Goal: Task Accomplishment & Management: Use online tool/utility

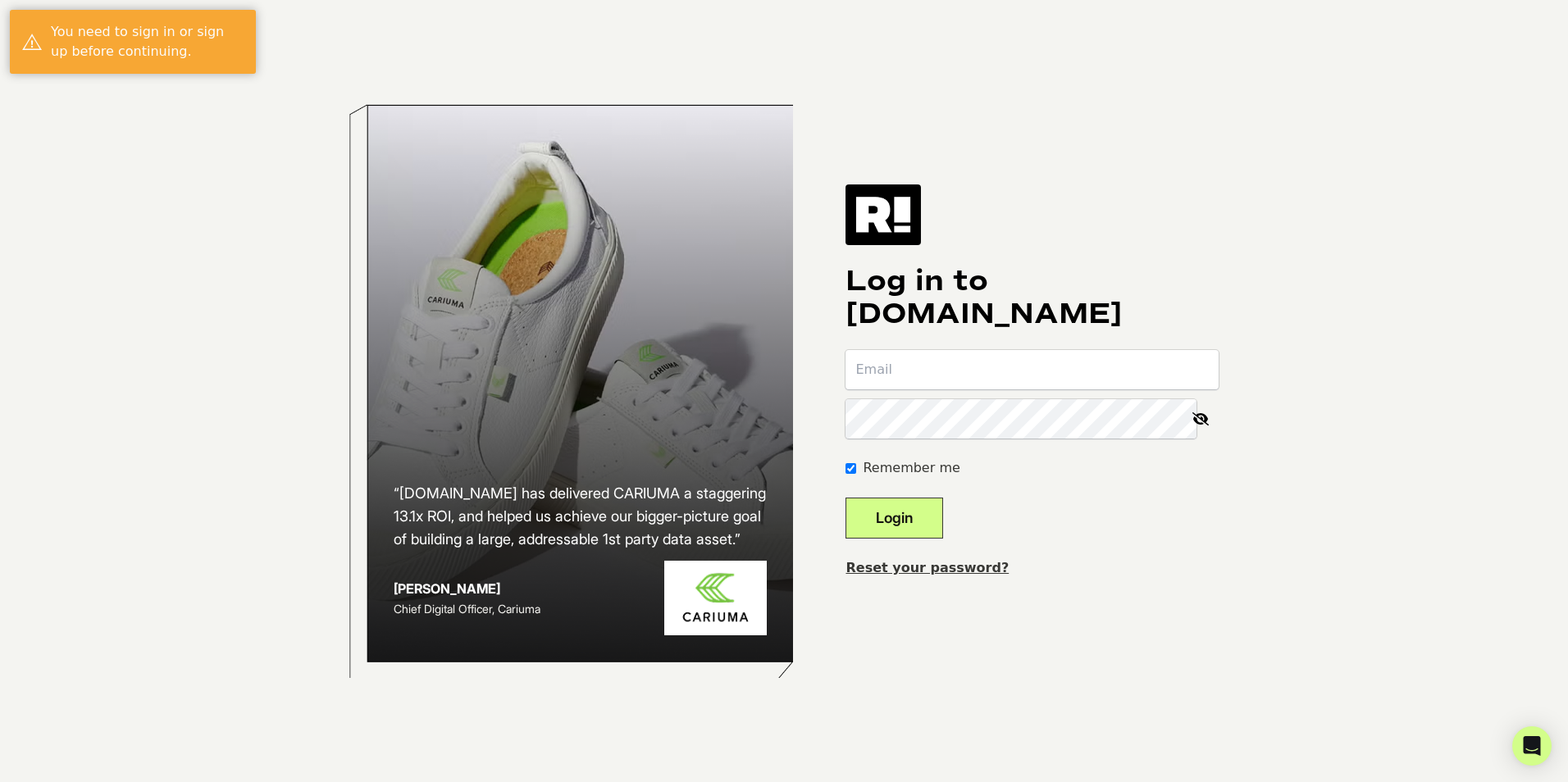
click at [979, 378] on input "email" at bounding box center [1032, 369] width 373 height 39
type input "lachanta@aetrex.com"
click at [967, 649] on div "“Retention.com has delivered CARIUMA a staggering 13.1x ROI, and helped us achi…" at bounding box center [784, 391] width 935 height 782
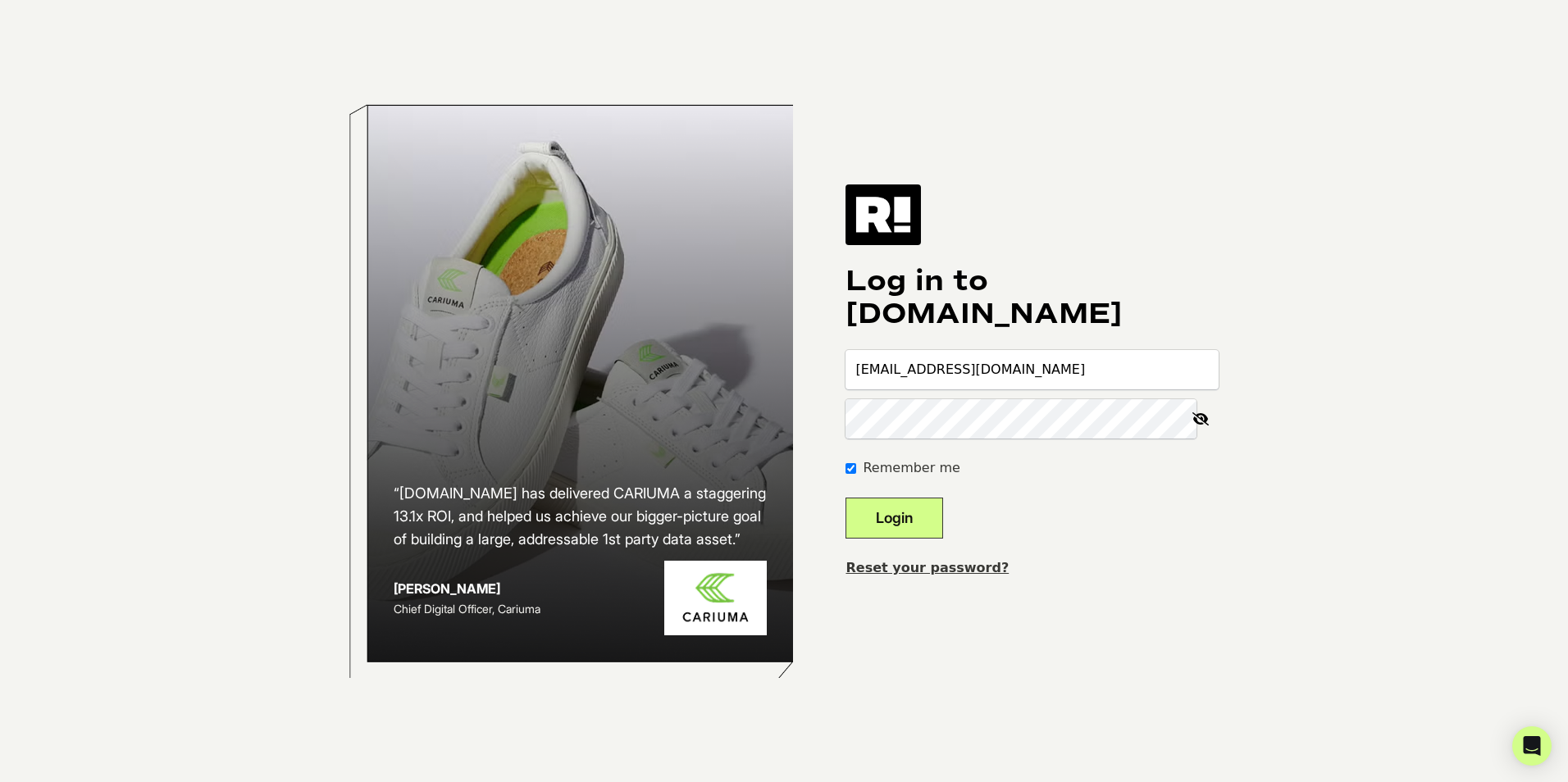
click at [845, 498] on button "Login" at bounding box center [894, 518] width 98 height 41
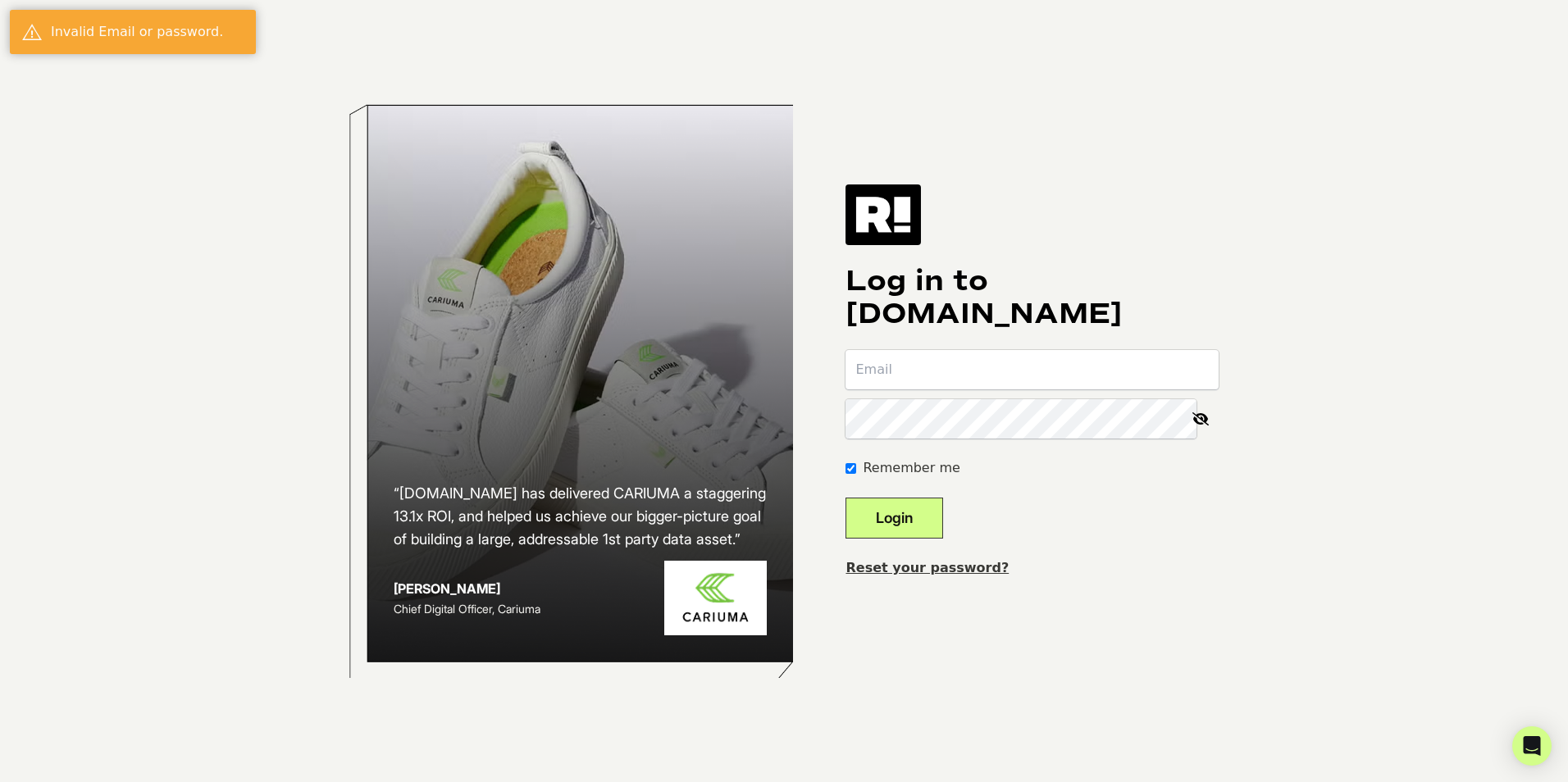
click at [963, 381] on input "email" at bounding box center [1032, 369] width 373 height 39
type input "[EMAIL_ADDRESS][DOMAIN_NAME]"
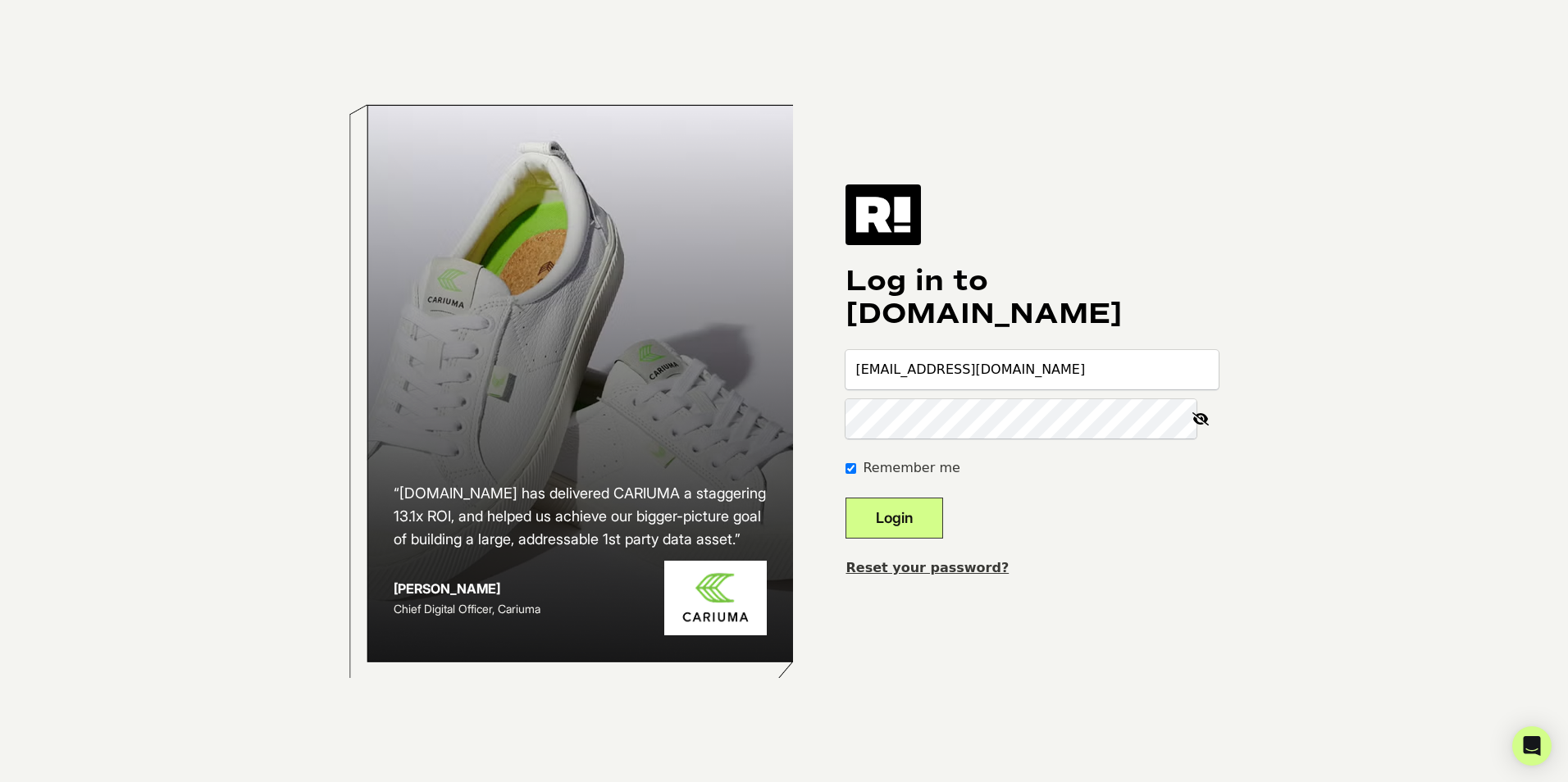
click at [845, 498] on button "Login" at bounding box center [894, 518] width 98 height 41
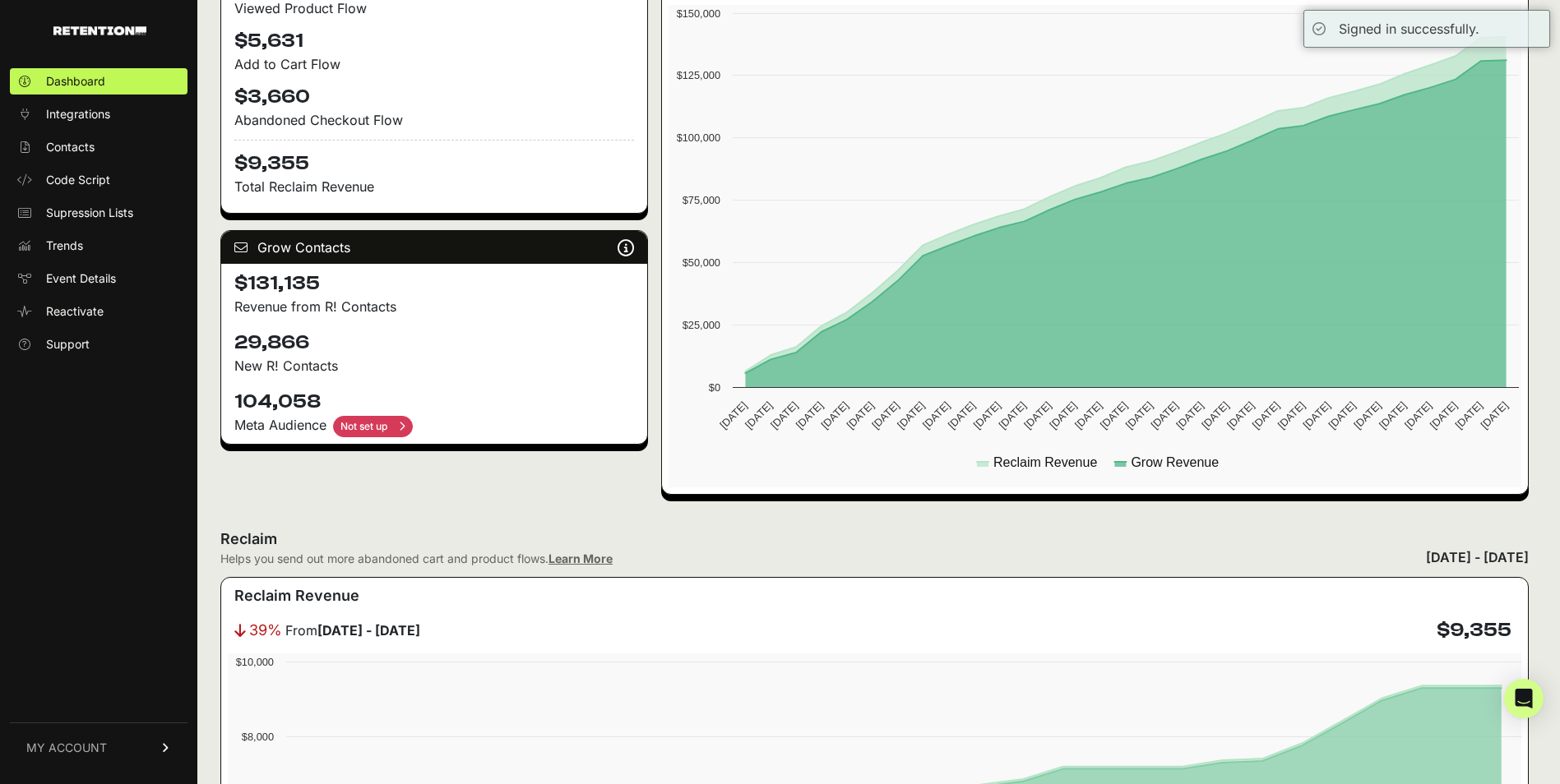
scroll to position [82, 0]
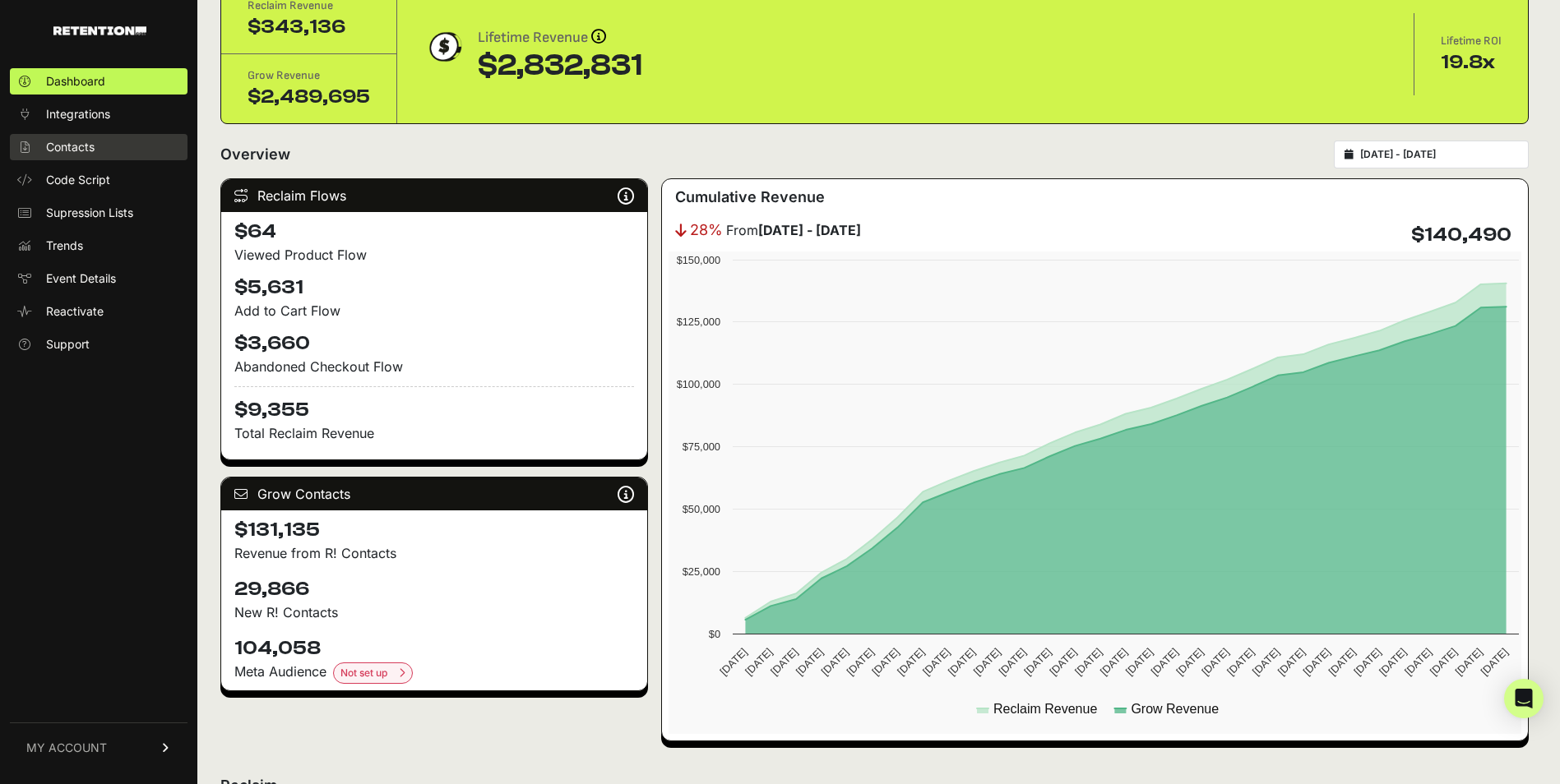
click at [92, 144] on span "Contacts" at bounding box center [70, 147] width 49 height 16
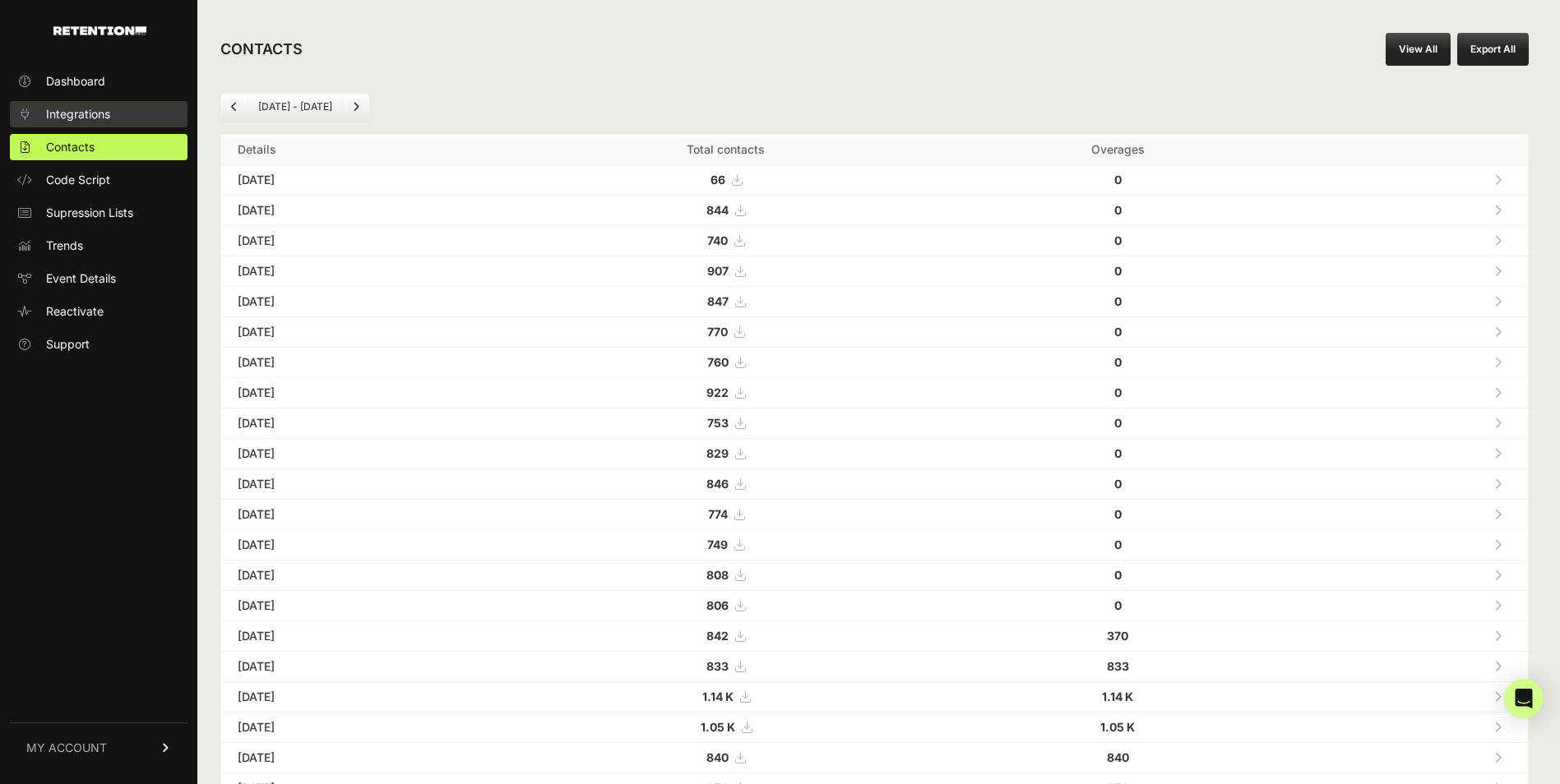
click at [107, 119] on span "Integrations" at bounding box center [78, 114] width 64 height 16
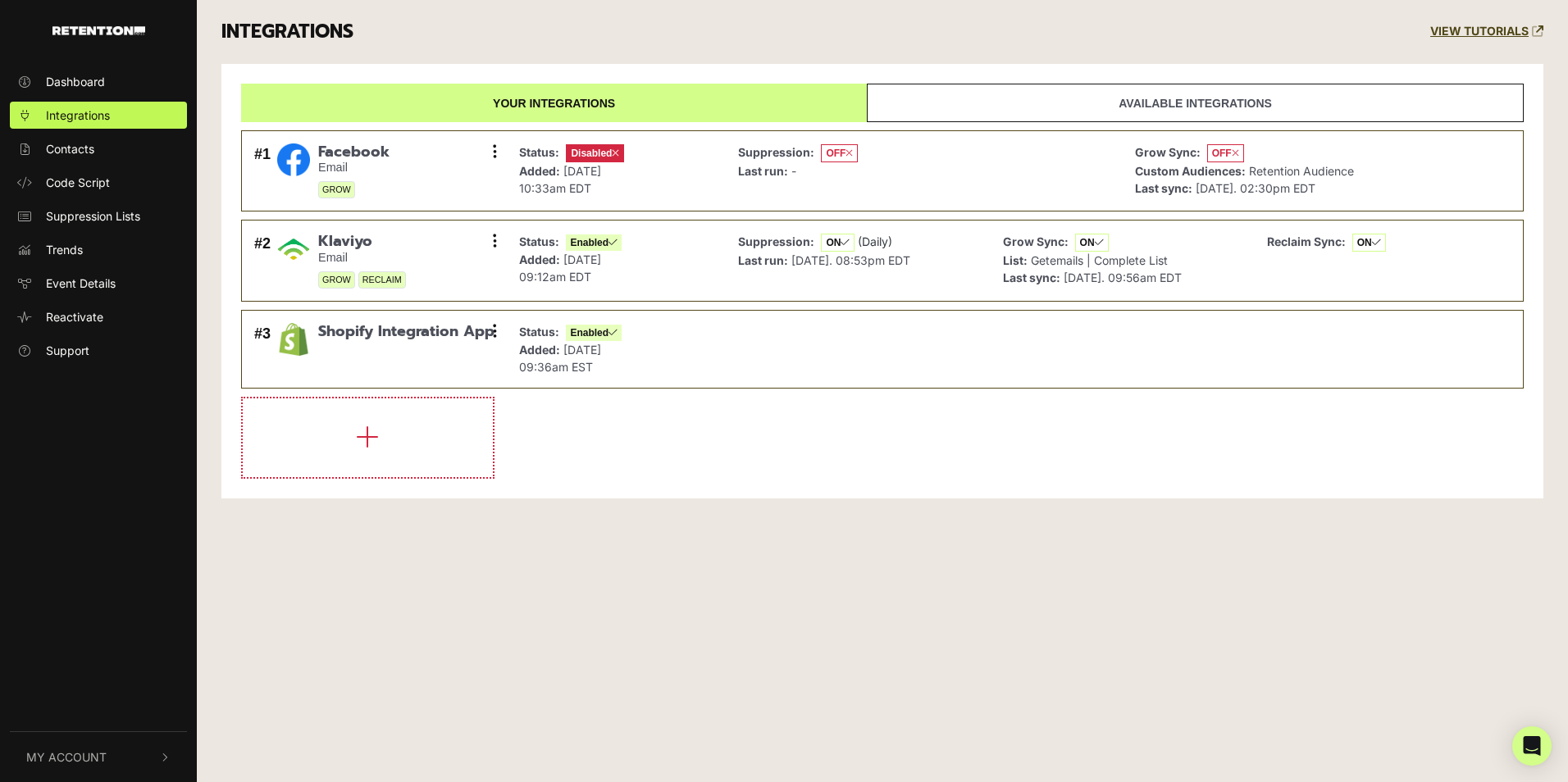
click at [96, 76] on span "Dashboard" at bounding box center [76, 81] width 59 height 17
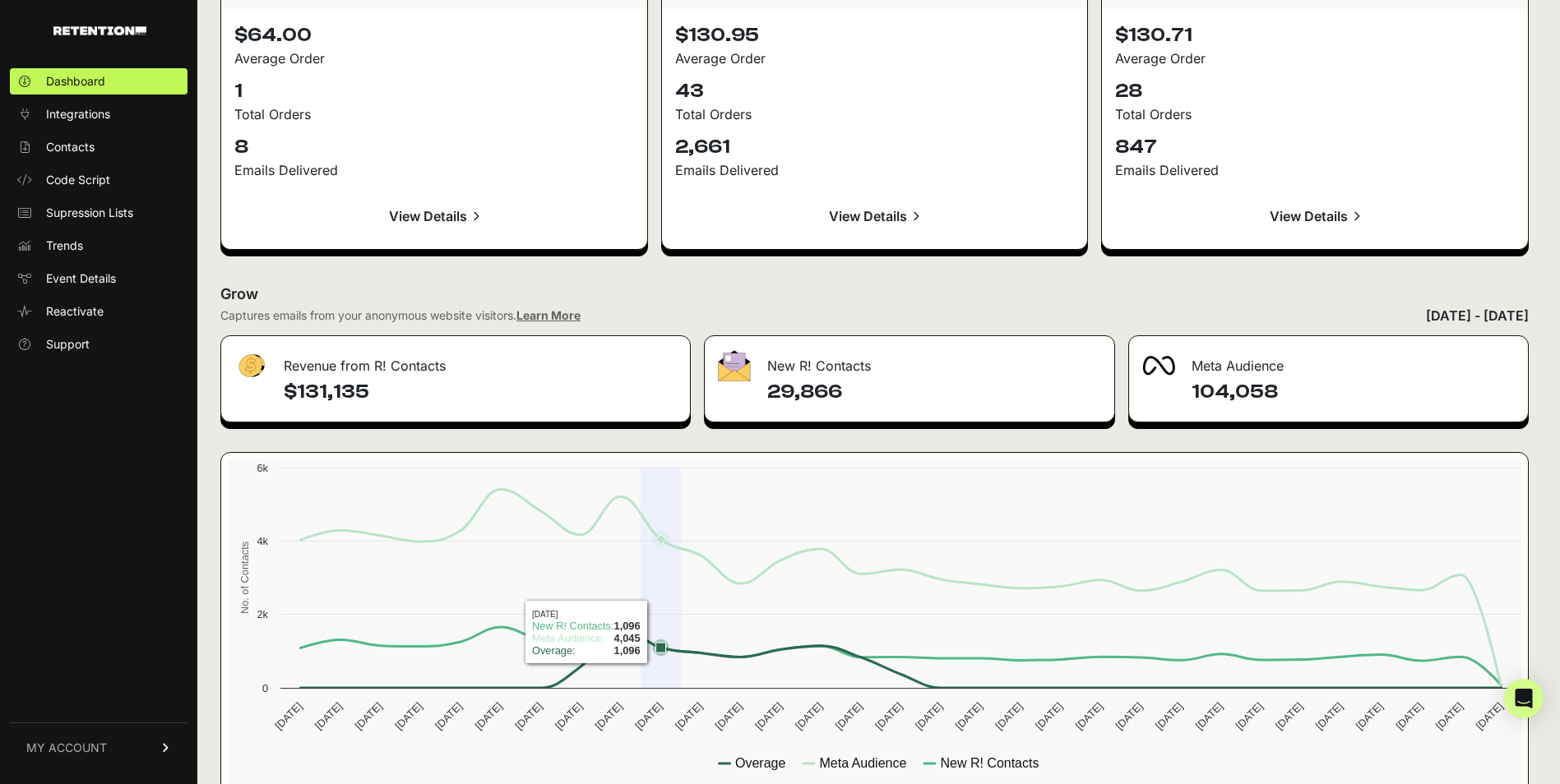
scroll to position [1778, 0]
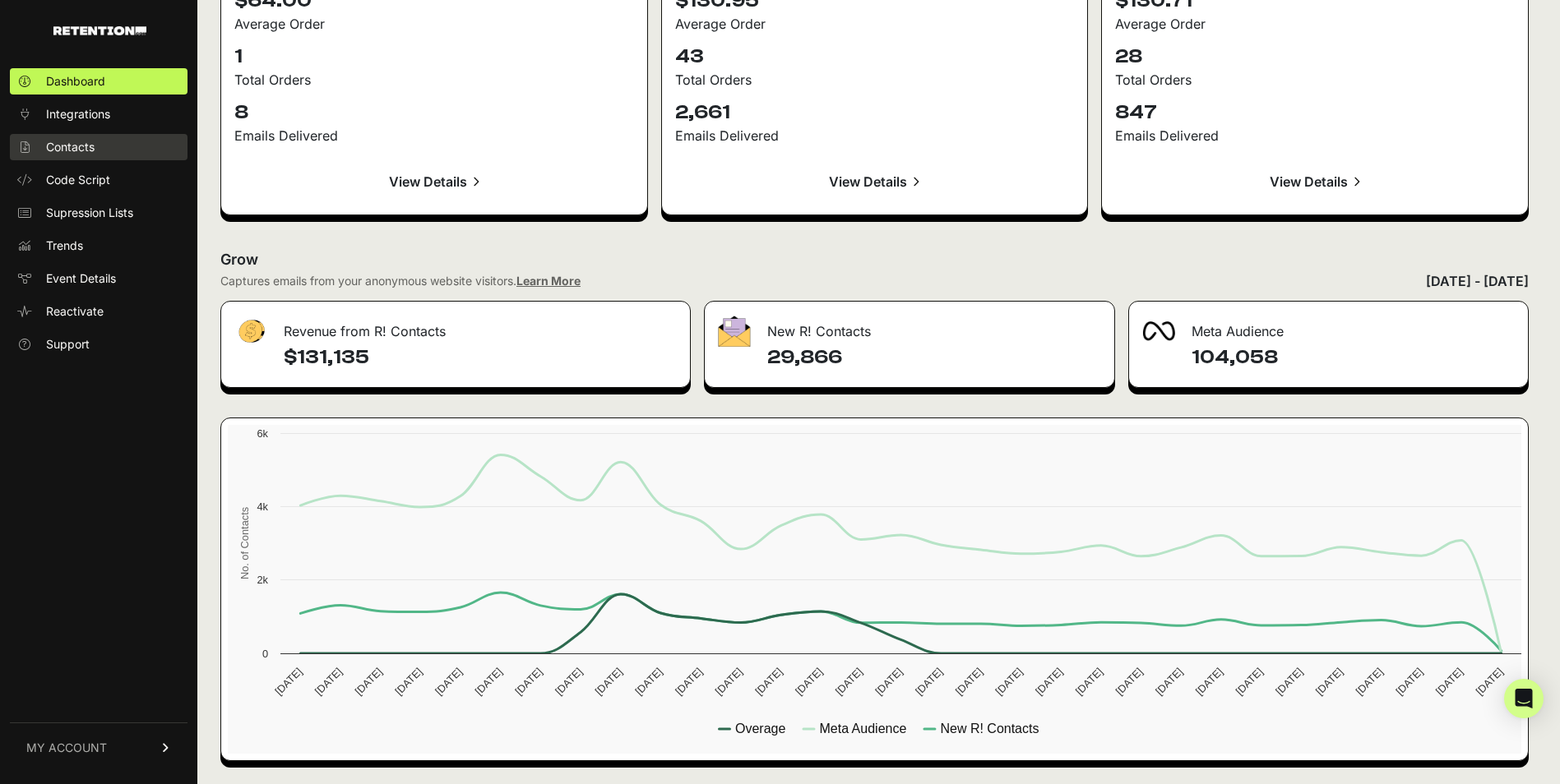
click at [70, 149] on span "Contacts" at bounding box center [70, 147] width 49 height 16
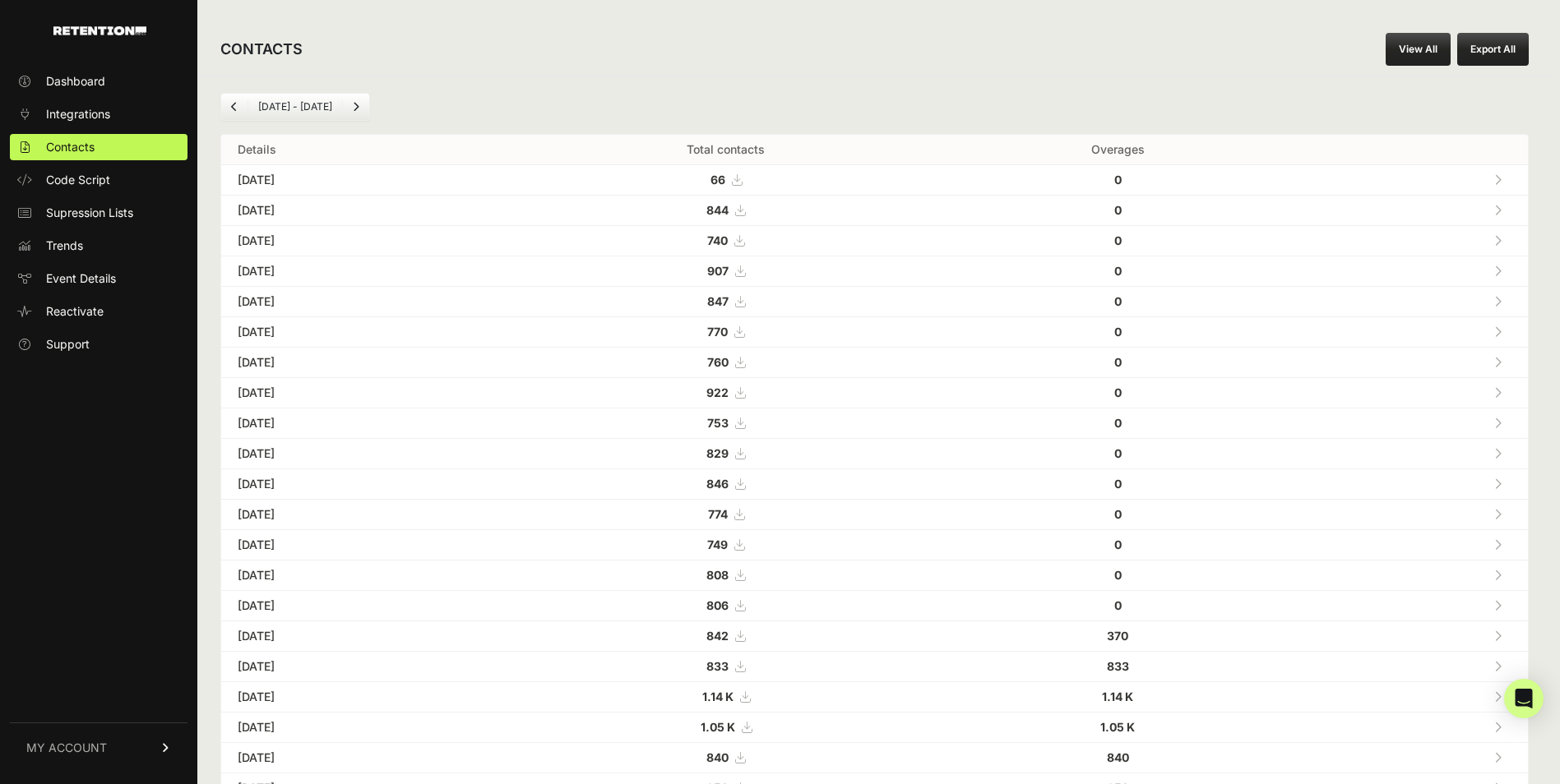
click at [1420, 43] on link "View All" at bounding box center [1418, 49] width 65 height 33
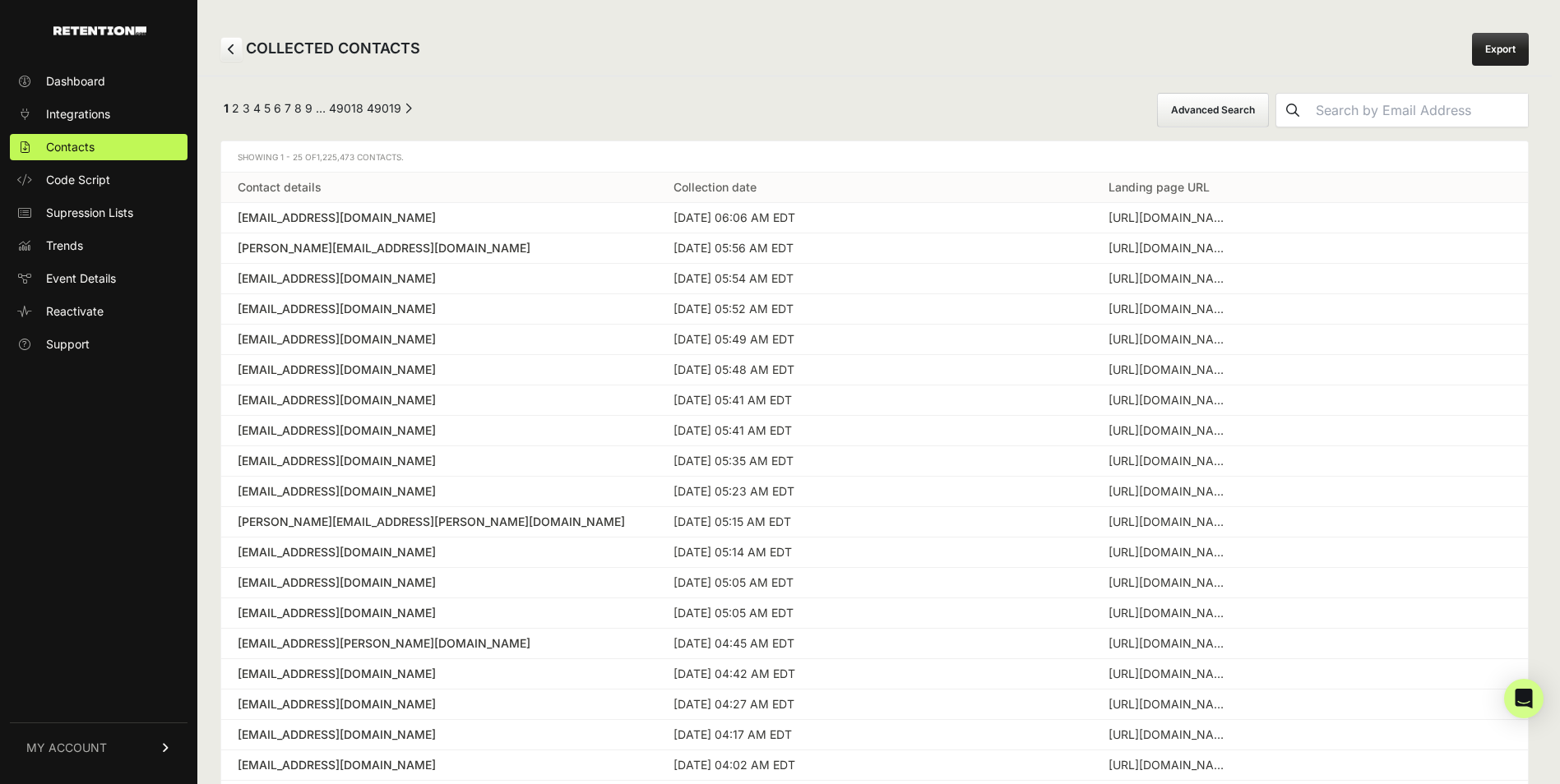
click at [1497, 48] on link "Export" at bounding box center [1501, 49] width 57 height 33
click at [1269, 115] on button "Advanced Search" at bounding box center [1213, 110] width 112 height 35
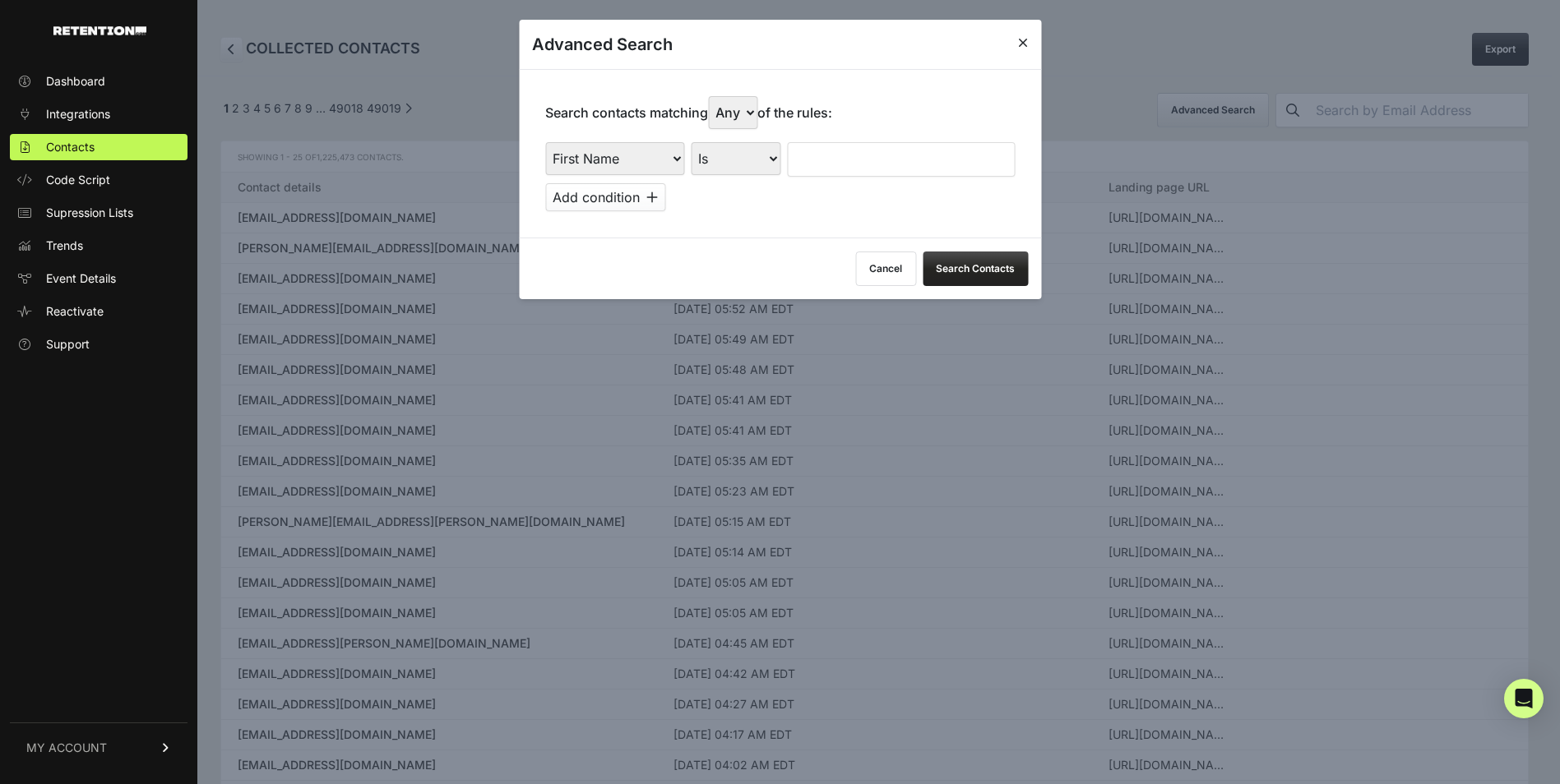
click at [674, 163] on select "First Name Last Name State City Email Email Domain Landing Domain Landing Page …" at bounding box center [615, 158] width 139 height 33
select select "file_date"
click at [546, 142] on select "First Name Last Name State City Email Email Domain Landing Domain Landing Page …" at bounding box center [615, 158] width 139 height 33
click at [755, 164] on select "Is on Is between" at bounding box center [736, 158] width 91 height 33
select select "is_between"
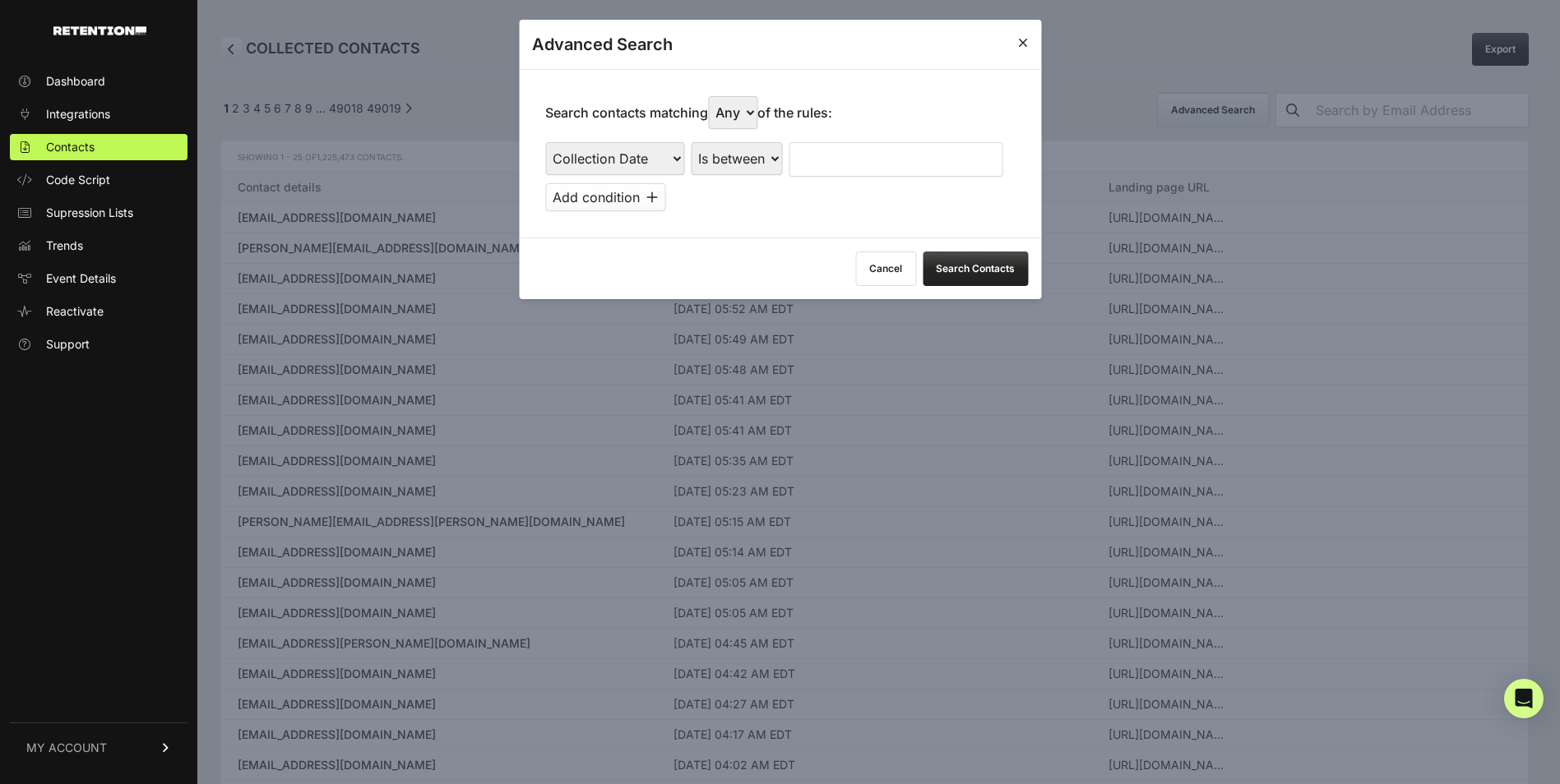
click at [691, 142] on select "Is on Is between" at bounding box center [736, 158] width 91 height 33
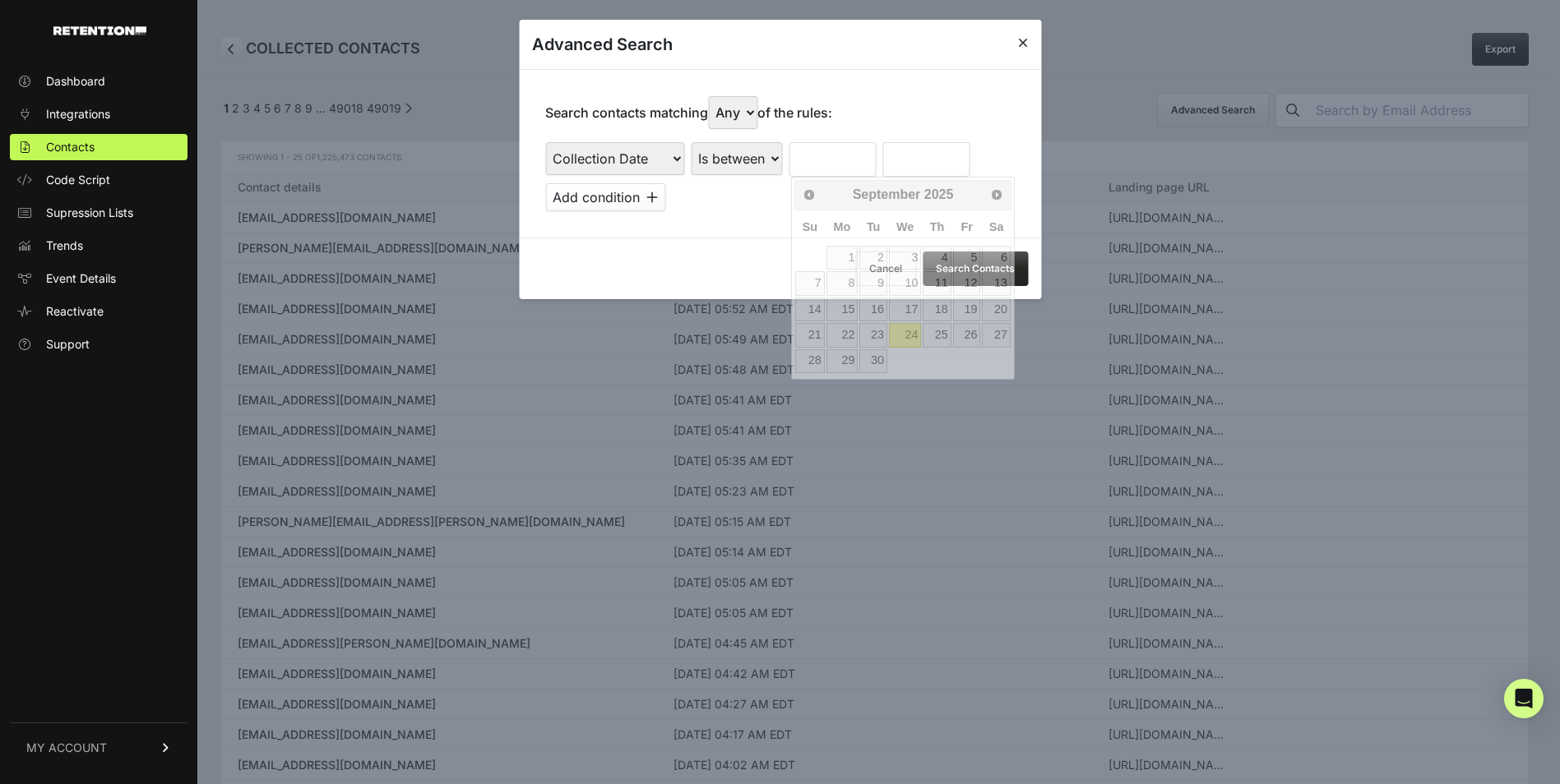
click at [821, 150] on input "text" at bounding box center [832, 159] width 87 height 35
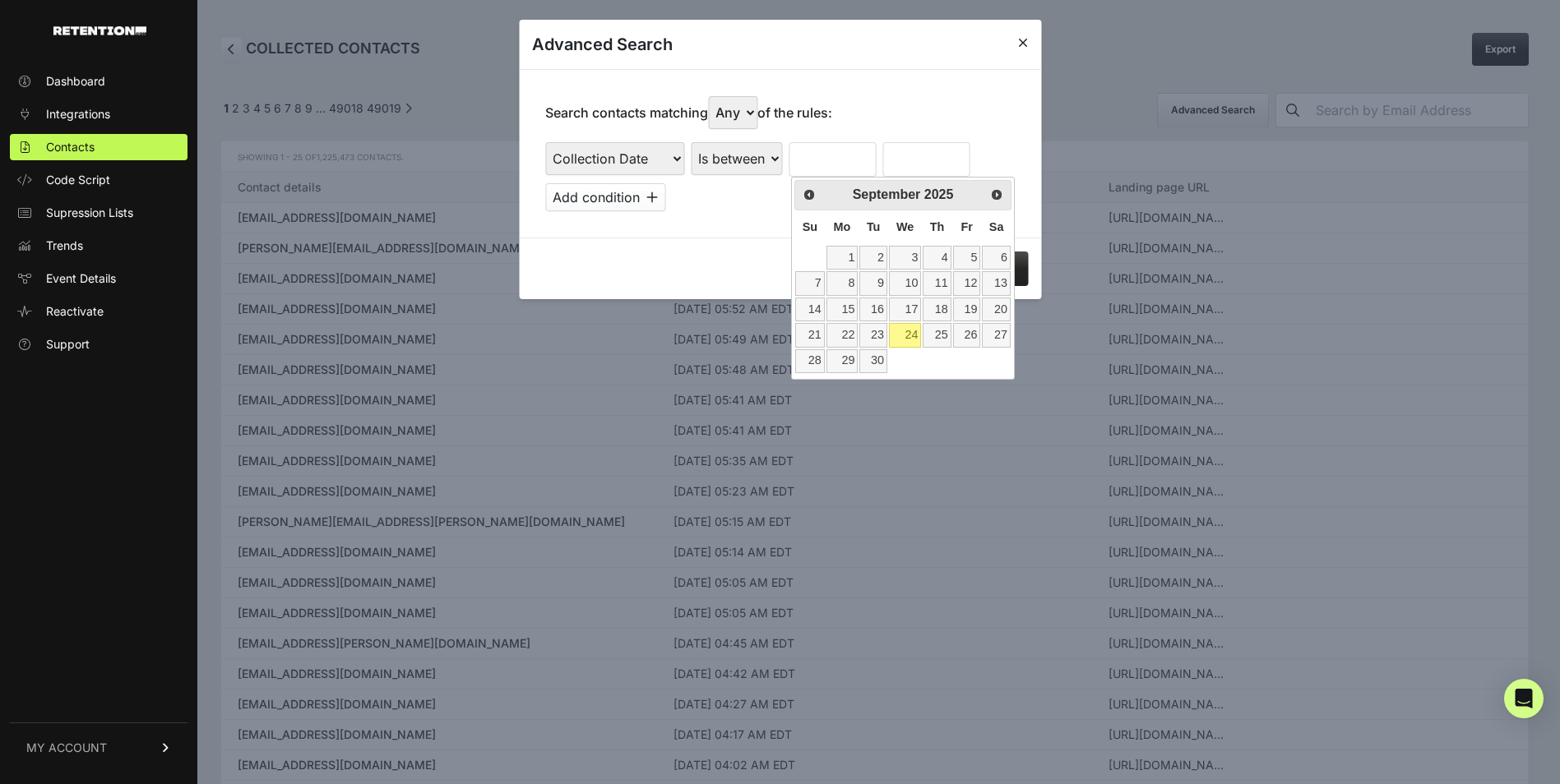
click at [801, 255] on table "Su Mo Tu We Th Fr Sa 1 2 3 4 5 6 7 8 9 10 11 12 13 14 15 16 17 18 19 20 21 22 2…" at bounding box center [903, 292] width 217 height 164
click at [814, 197] on span "Prev" at bounding box center [808, 195] width 13 height 13
click at [972, 264] on link "1" at bounding box center [966, 257] width 28 height 24
type input "08/01/2025"
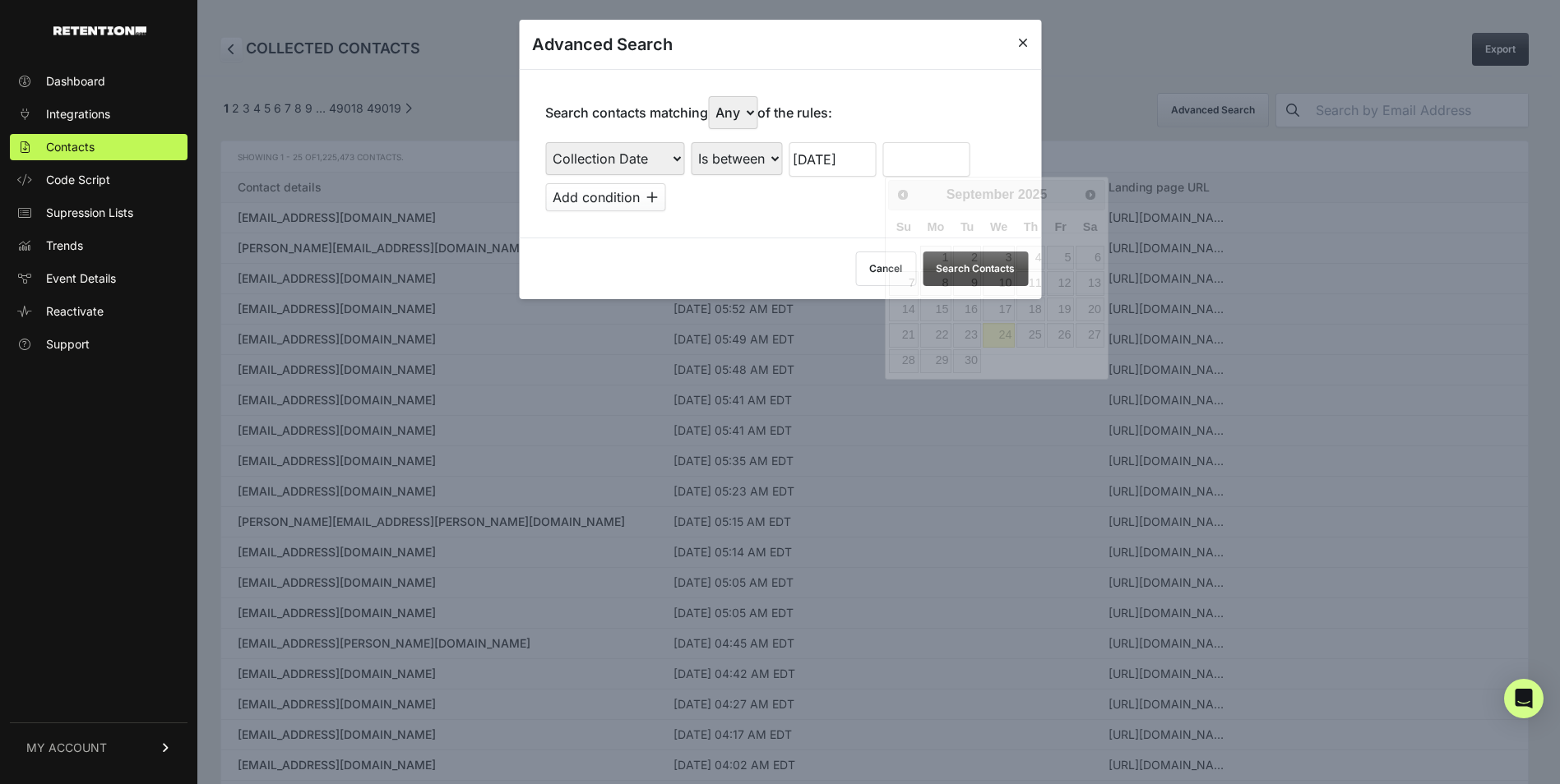
click at [911, 162] on input "text" at bounding box center [925, 159] width 87 height 35
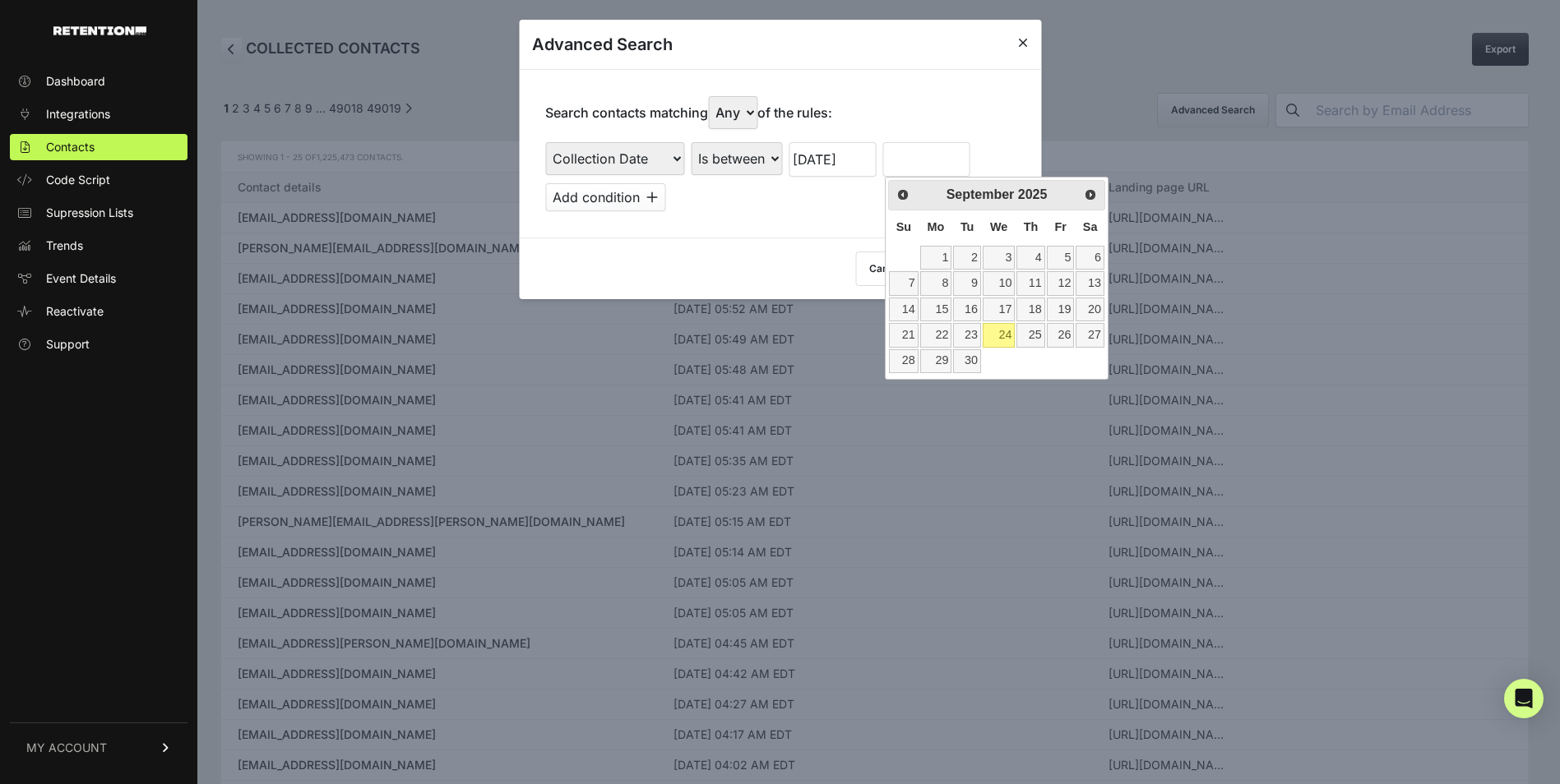
click at [906, 252] on table "Su Mo Tu We Th Fr Sa 1 2 3 4 5 6 7 8 9 10 11 12 13 14 15 16 17 18 19 20 21 22 2…" at bounding box center [996, 292] width 217 height 164
click at [900, 196] on span "Prev" at bounding box center [902, 195] width 13 height 13
click at [911, 384] on link "31" at bounding box center [903, 386] width 29 height 24
type input "08/31/2025"
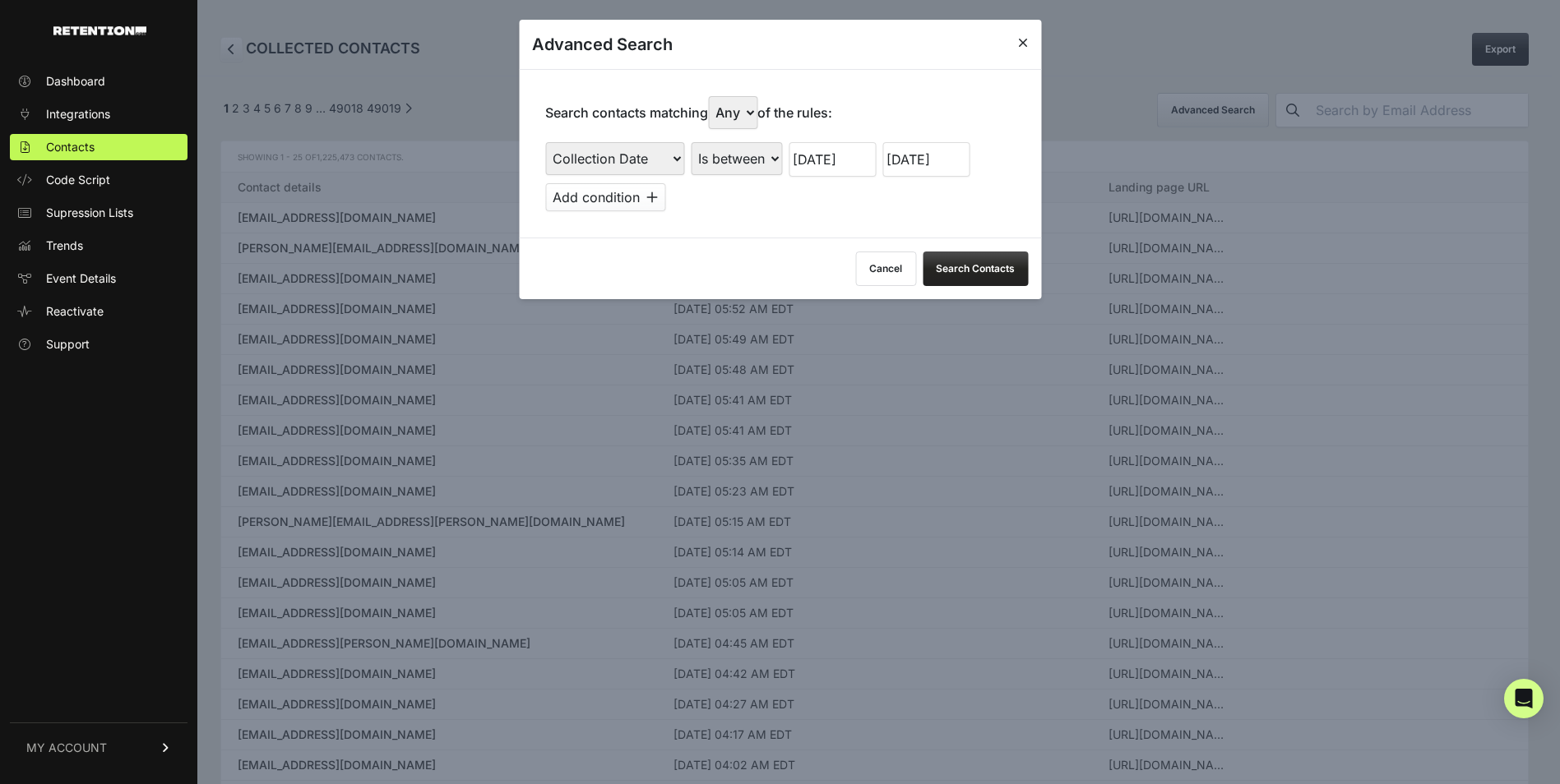
click at [941, 276] on button "Search Contacts" at bounding box center [975, 268] width 105 height 35
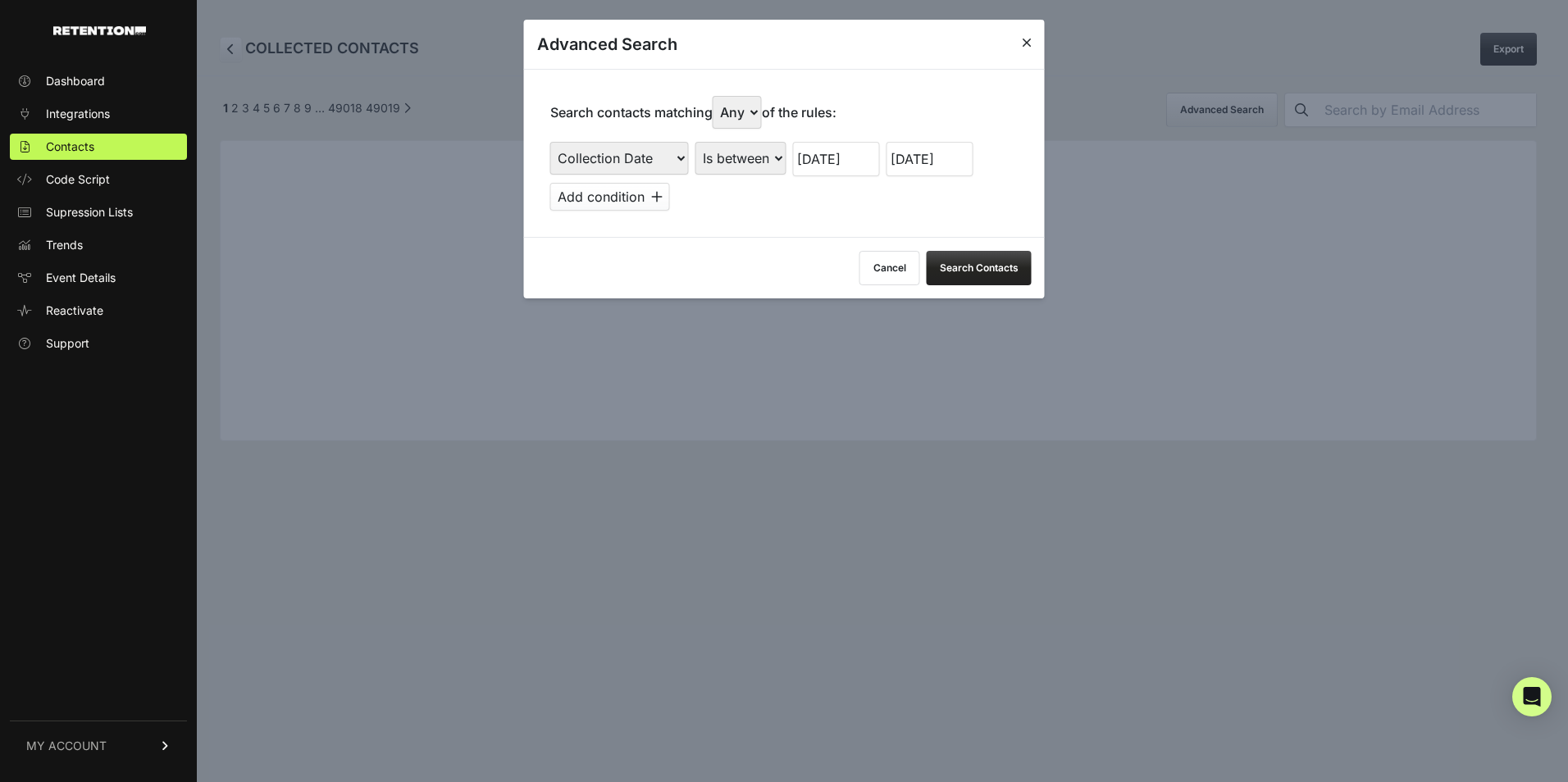
drag, startPoint x: 1013, startPoint y: 597, endPoint x: 1009, endPoint y: 588, distance: 9.8
click at [1010, 594] on div at bounding box center [784, 391] width 1568 height 782
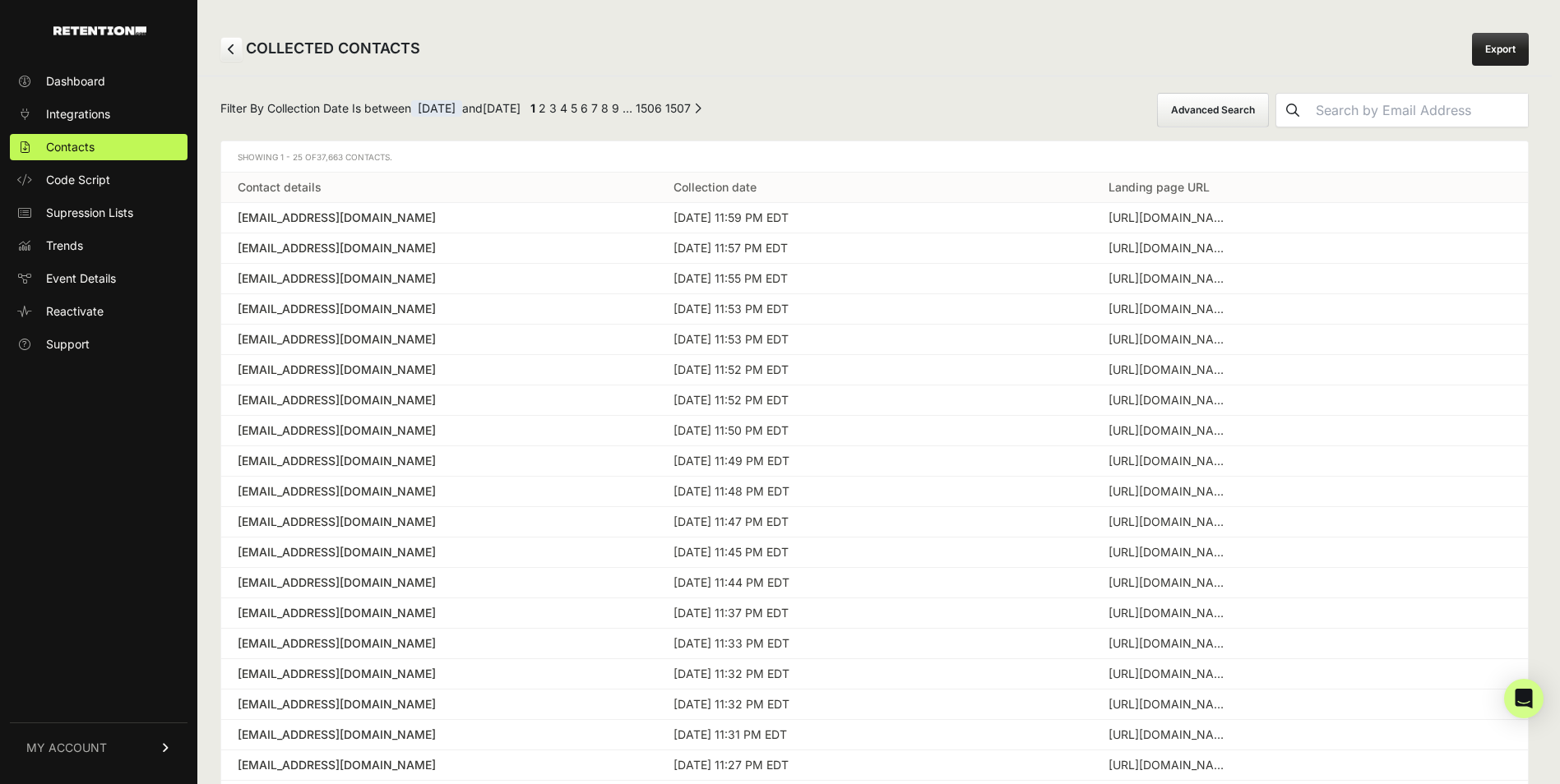
click at [1483, 45] on link "Export" at bounding box center [1501, 49] width 57 height 33
click at [1510, 57] on link "Export" at bounding box center [1501, 49] width 57 height 33
click at [1502, 46] on link "Export" at bounding box center [1501, 49] width 57 height 33
